Goal: Task Accomplishment & Management: Manage account settings

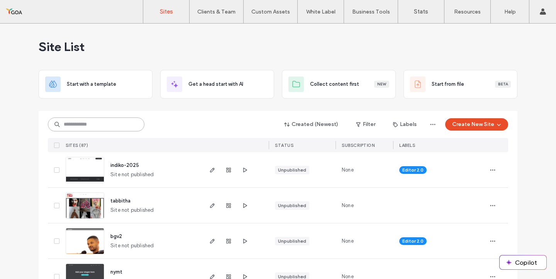
click at [106, 129] on input at bounding box center [96, 124] width 96 height 14
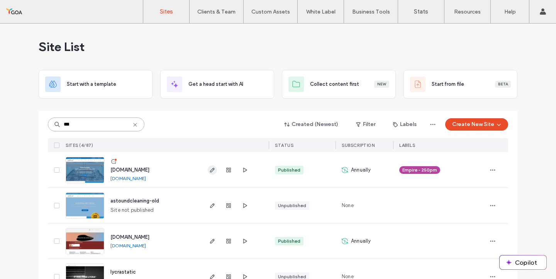
type input "***"
click at [209, 170] on icon "button" at bounding box center [212, 170] width 6 height 6
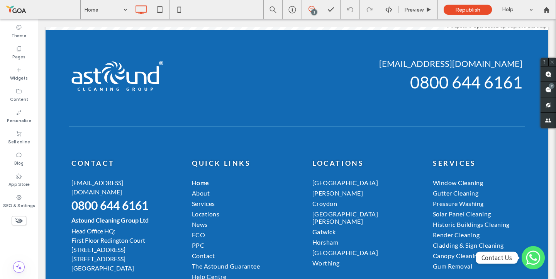
scroll to position [2130, 0]
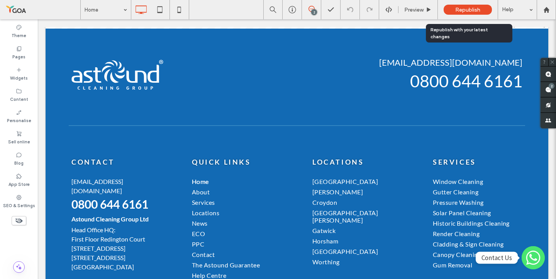
click at [465, 14] on div "Republish" at bounding box center [467, 10] width 48 height 10
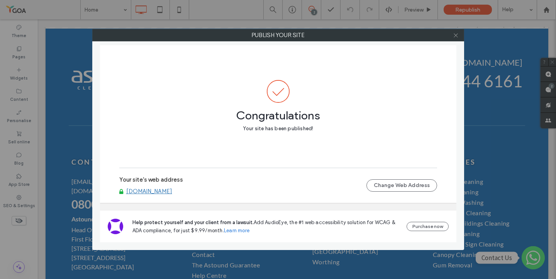
click at [455, 35] on use at bounding box center [455, 35] width 4 height 4
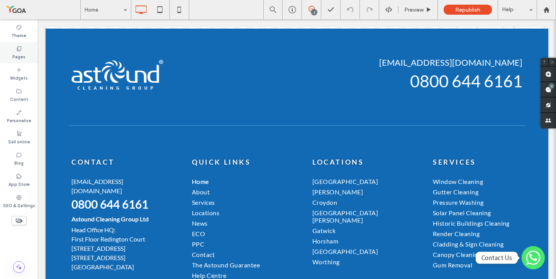
click at [17, 49] on use at bounding box center [19, 48] width 4 height 5
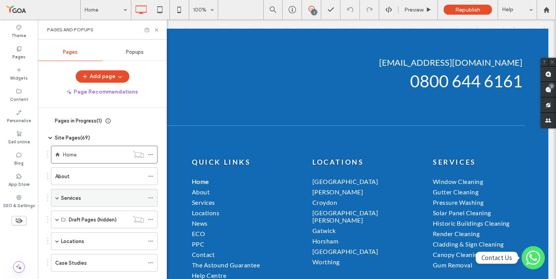
click at [59, 204] on div "Services" at bounding box center [104, 198] width 106 height 18
click at [61, 243] on label "Locations" at bounding box center [72, 241] width 23 height 14
click at [84, 259] on div at bounding box center [278, 139] width 556 height 279
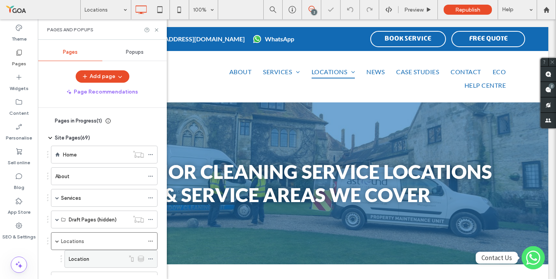
click at [142, 258] on icon at bounding box center [141, 258] width 6 height 7
click at [150, 259] on icon at bounding box center [150, 258] width 5 height 5
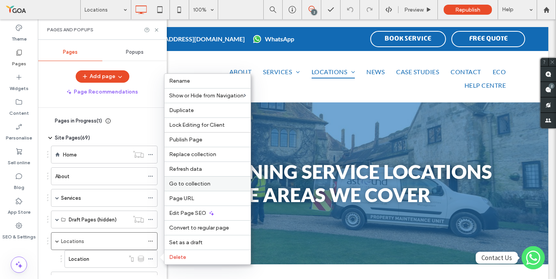
click at [193, 184] on span "Go to collection" at bounding box center [189, 183] width 41 height 7
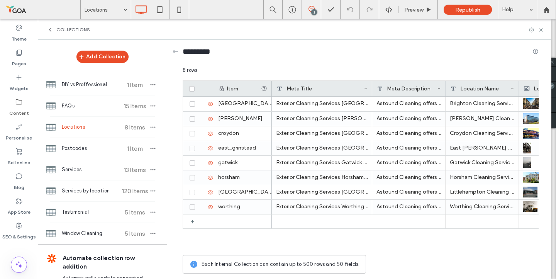
drag, startPoint x: 343, startPoint y: 82, endPoint x: 387, endPoint y: 82, distance: 44.4
click at [372, 82] on div "Meta Title" at bounding box center [322, 88] width 100 height 15
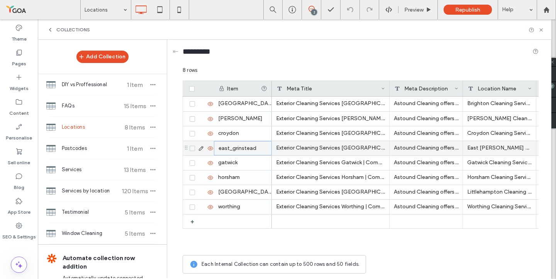
click at [235, 151] on div "east_grinstead" at bounding box center [243, 148] width 58 height 14
click at [199, 147] on icon at bounding box center [201, 148] width 6 height 6
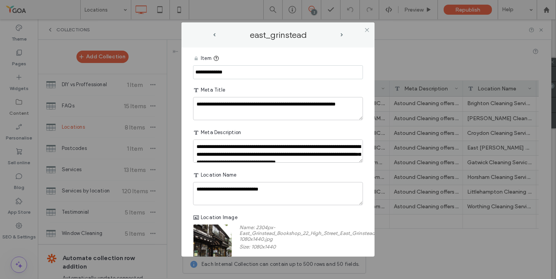
click at [207, 73] on input "**********" at bounding box center [278, 72] width 170 height 14
click at [230, 76] on input "**********" at bounding box center [278, 72] width 170 height 14
type input "**********"
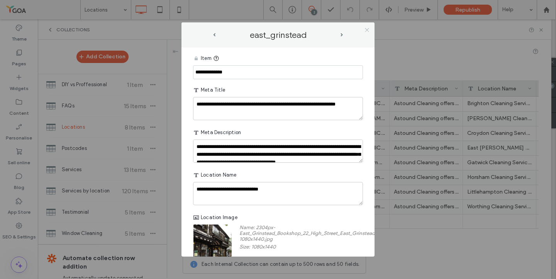
click at [366, 30] on icon at bounding box center [367, 30] width 6 height 6
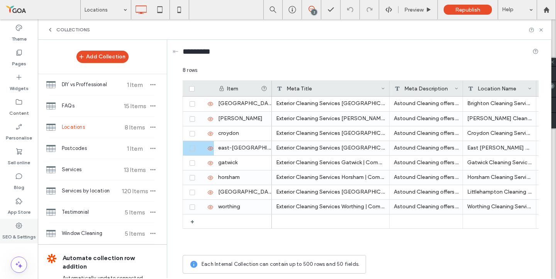
click at [25, 232] on label "SEO & Settings" at bounding box center [19, 234] width 34 height 11
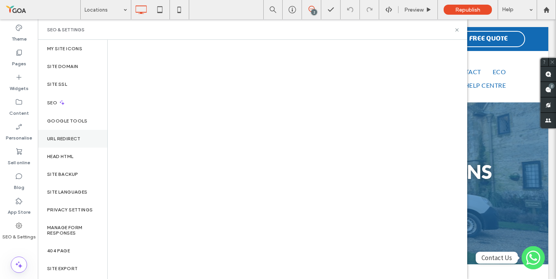
click at [63, 139] on label "URL Redirect" at bounding box center [64, 138] width 34 height 5
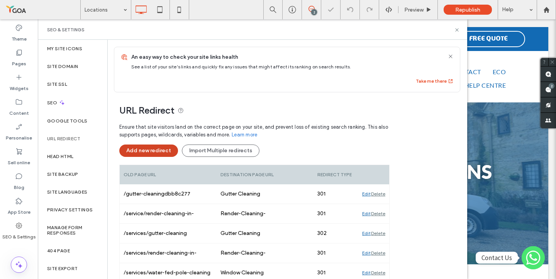
click at [165, 149] on button "Add new redirect" at bounding box center [148, 150] width 59 height 12
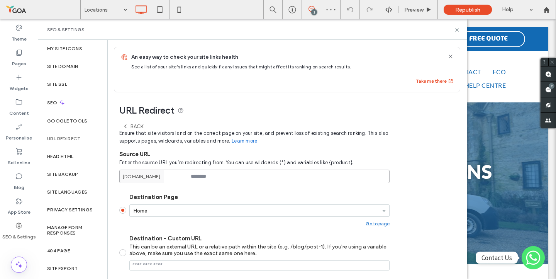
click at [205, 176] on input at bounding box center [254, 176] width 270 height 14
paste input "**********"
drag, startPoint x: 278, startPoint y: 176, endPoint x: 149, endPoint y: 168, distance: 128.7
click at [149, 168] on div "**********" at bounding box center [254, 168] width 270 height 27
drag, startPoint x: 255, startPoint y: 176, endPoint x: 189, endPoint y: 177, distance: 66.8
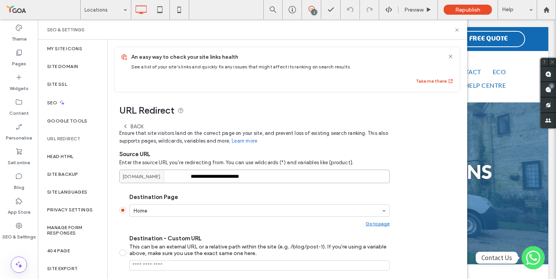
click at [189, 177] on div "**********" at bounding box center [254, 176] width 270 height 14
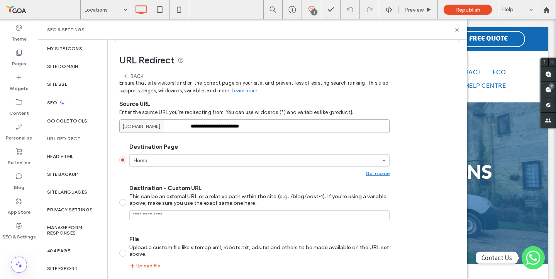
scroll to position [68, 0]
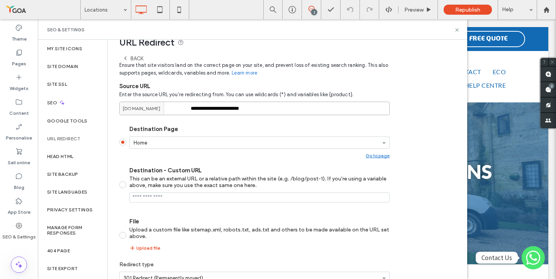
type input "**********"
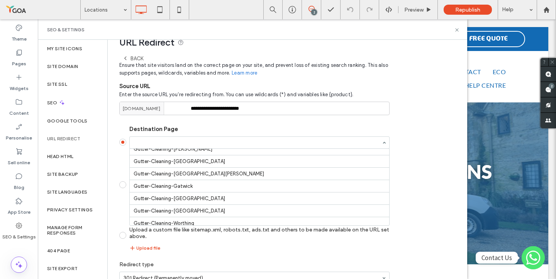
scroll to position [363, 0]
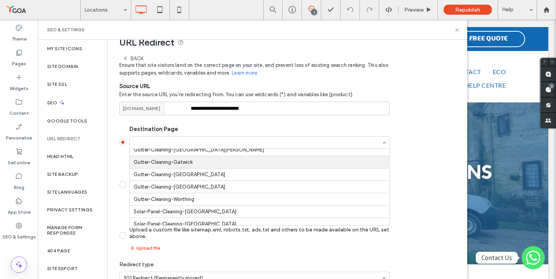
click at [113, 161] on div "**********" at bounding box center [284, 168] width 353 height 289
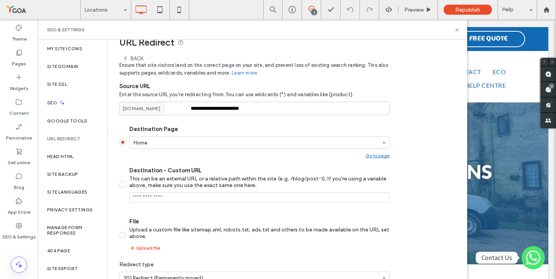
click at [125, 184] on span at bounding box center [122, 184] width 7 height 7
click at [150, 202] on input "Destination - Custom URL This can be an external URL or a relative path within …" at bounding box center [259, 197] width 260 height 10
click at [183, 201] on input "Destination - Custom URL This can be an external URL or a relative path within …" at bounding box center [259, 197] width 260 height 10
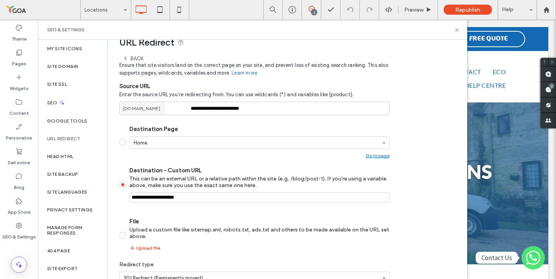
paste input "**********"
click at [167, 198] on input "Destination - Custom URL This can be an external URL or a relative path within …" at bounding box center [259, 197] width 260 height 10
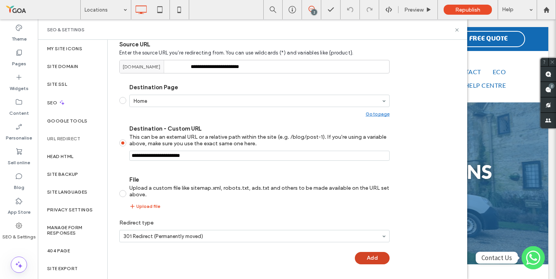
type input "**********"
click at [373, 257] on button "Add" at bounding box center [372, 258] width 35 height 12
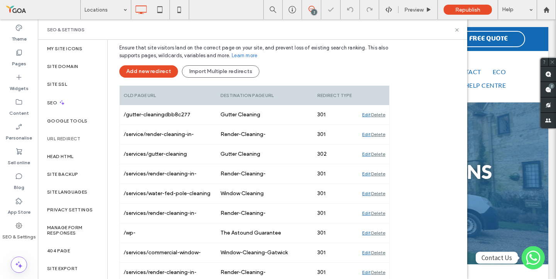
click at [466, 11] on span "Republish" at bounding box center [467, 10] width 25 height 7
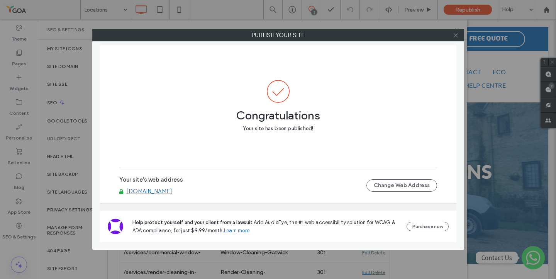
click at [457, 37] on icon at bounding box center [456, 35] width 6 height 6
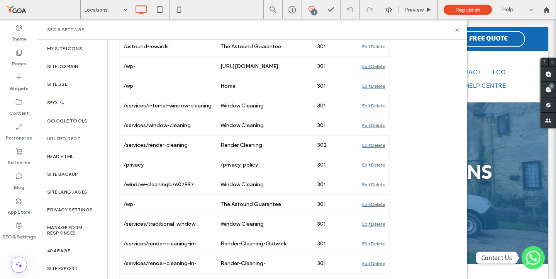
scroll to position [640, 0]
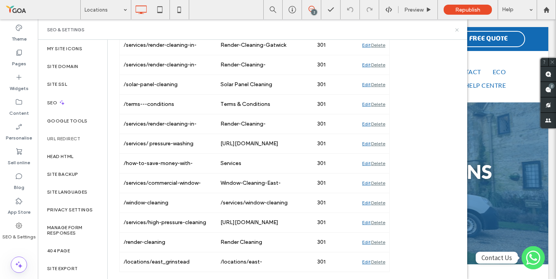
click at [455, 32] on icon at bounding box center [457, 30] width 6 height 6
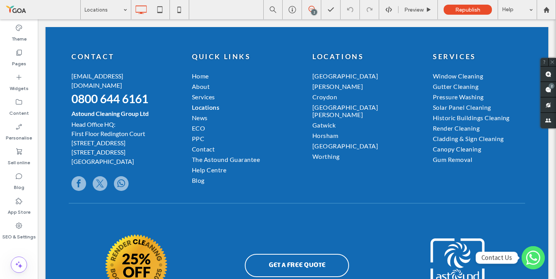
scroll to position [725, 0]
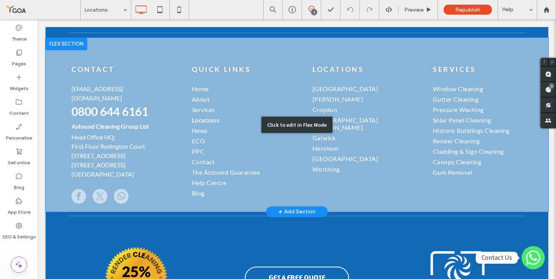
click at [330, 133] on div "Click to edit in Flex Mode" at bounding box center [297, 125] width 502 height 174
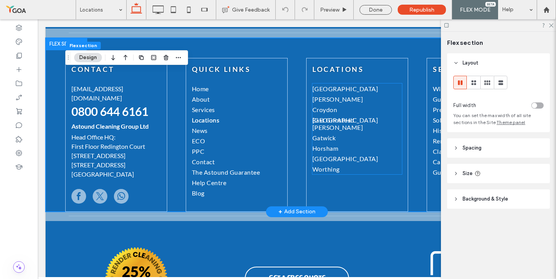
click at [332, 122] on span "East Grinstead" at bounding box center [357, 123] width 90 height 15
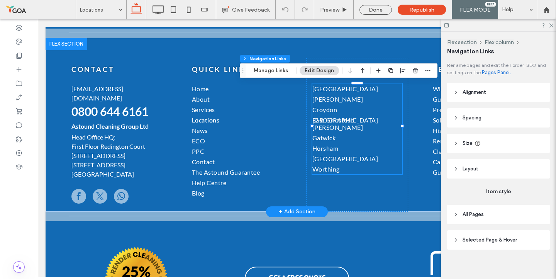
click at [332, 122] on span "East Grinstead" at bounding box center [357, 123] width 90 height 15
click at [283, 70] on button "Manage Links" at bounding box center [270, 70] width 44 height 9
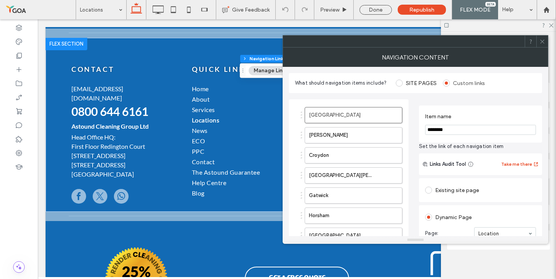
scroll to position [6, 0]
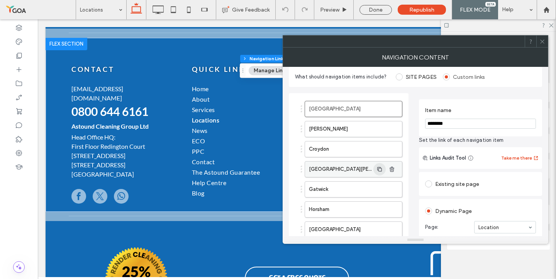
click at [373, 168] on span "button" at bounding box center [379, 169] width 12 height 12
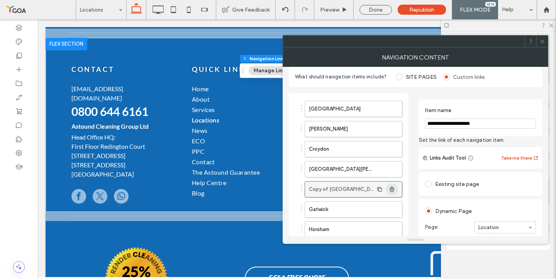
click at [392, 188] on icon "button" at bounding box center [392, 189] width 6 height 6
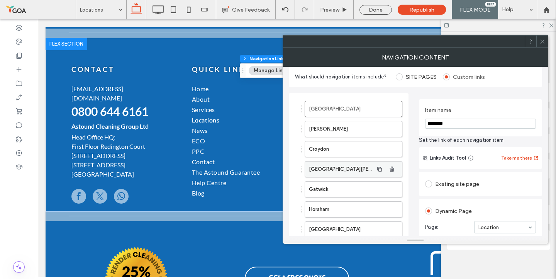
click at [353, 173] on label "East Grinstead" at bounding box center [341, 168] width 64 height 15
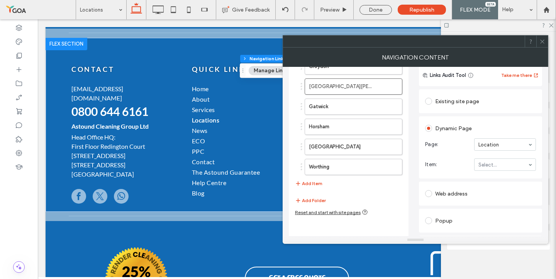
scroll to position [90, 0]
click at [487, 110] on div "Existing site page" at bounding box center [480, 100] width 123 height 24
click at [542, 43] on icon at bounding box center [542, 42] width 6 height 6
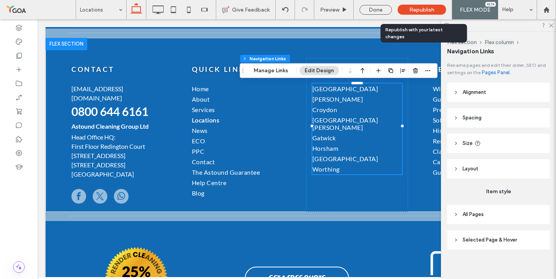
click at [429, 10] on span "Republish" at bounding box center [421, 10] width 25 height 7
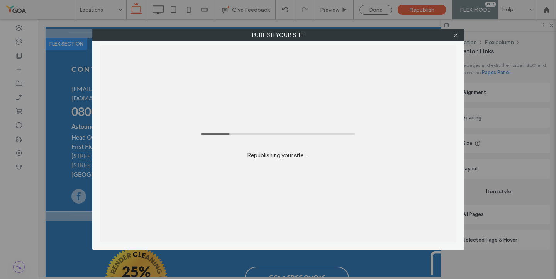
click at [21, 56] on div "Publish your site Republishing your site ..." at bounding box center [278, 139] width 556 height 279
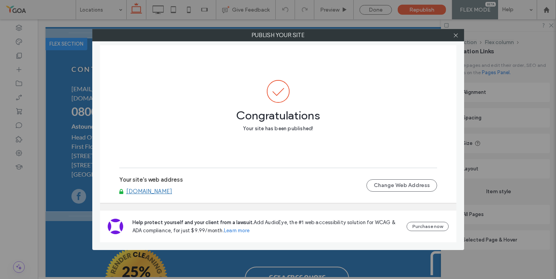
click at [20, 56] on div "Publish your site Congratulations Your site has been published! Your site's web…" at bounding box center [278, 139] width 556 height 279
click at [456, 34] on use at bounding box center [455, 35] width 4 height 4
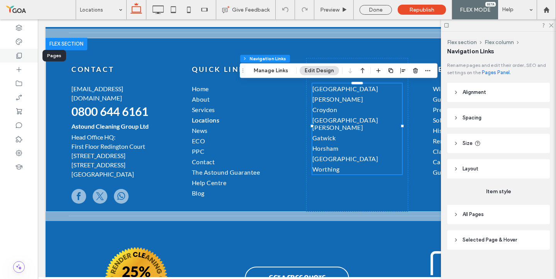
click at [19, 58] on use at bounding box center [19, 56] width 5 height 6
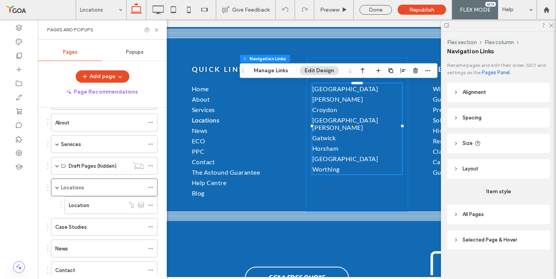
scroll to position [41, 0]
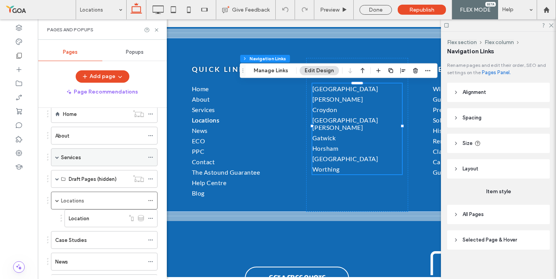
click at [59, 156] on span at bounding box center [57, 157] width 4 height 4
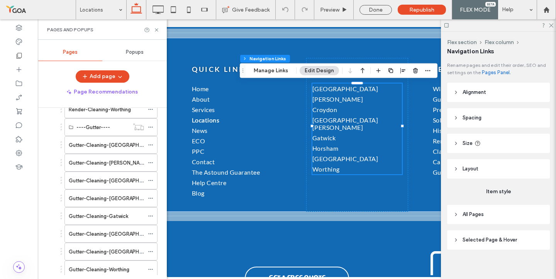
scroll to position [551, 0]
click at [150, 196] on icon at bounding box center [150, 196] width 5 height 5
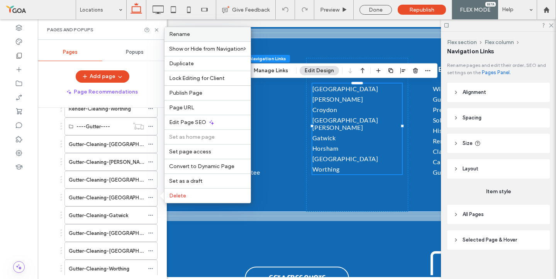
click at [179, 35] on span "Rename" at bounding box center [179, 34] width 21 height 7
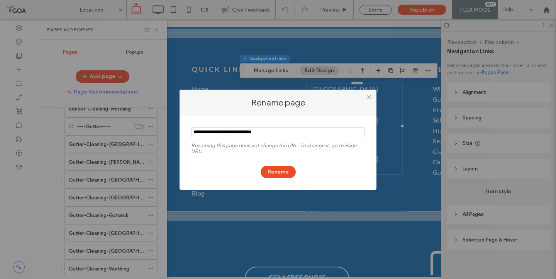
click at [246, 132] on input "notEmpty" at bounding box center [278, 132] width 174 height 10
type input "**********"
click at [281, 172] on button "Rename" at bounding box center [277, 172] width 35 height 12
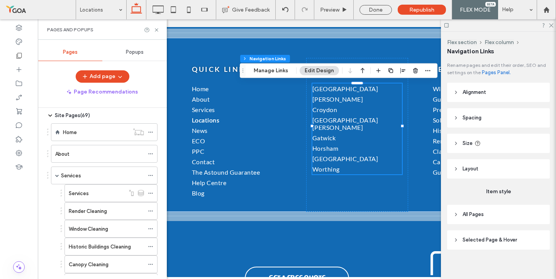
scroll to position [0, 0]
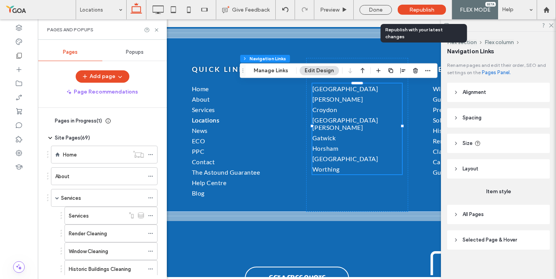
click at [431, 14] on div "Republish" at bounding box center [421, 10] width 48 height 10
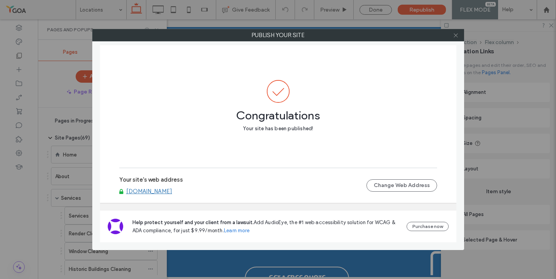
click at [455, 34] on icon at bounding box center [456, 35] width 6 height 6
